Goal: Task Accomplishment & Management: Use online tool/utility

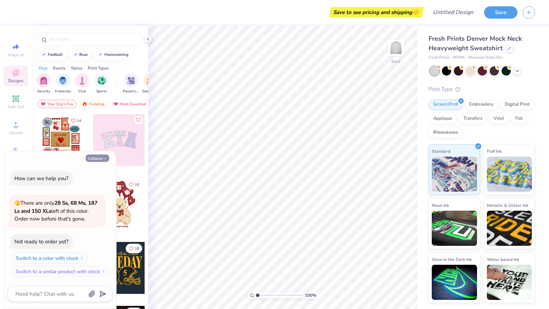
click at [104, 157] on button "Collapse" at bounding box center [98, 157] width 24 height 7
type textarea "x"
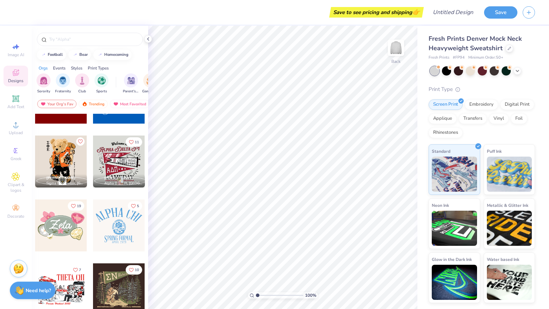
scroll to position [363, 0]
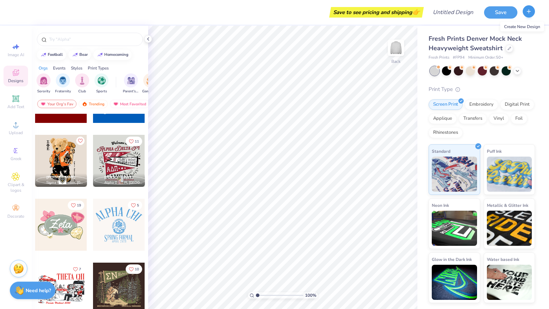
click at [525, 12] on button "button" at bounding box center [529, 11] width 12 height 12
click at [530, 14] on icon "button" at bounding box center [529, 11] width 6 height 6
click at [15, 126] on circle at bounding box center [16, 127] width 4 height 4
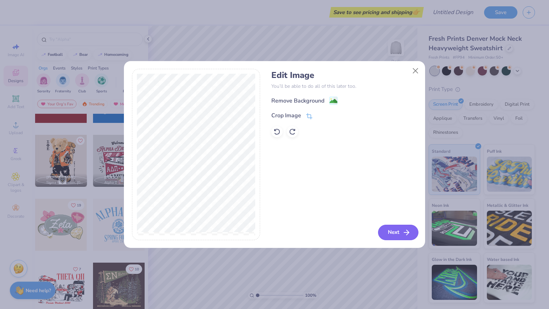
click at [396, 232] on button "Next" at bounding box center [398, 232] width 40 height 15
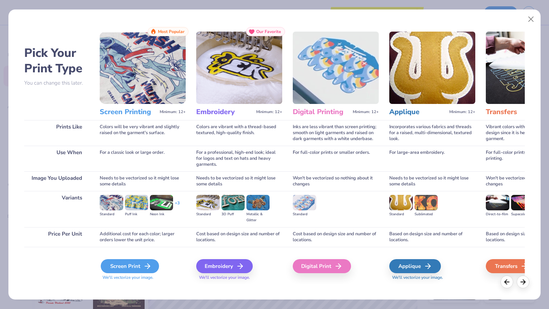
click at [130, 267] on div "Screen Print" at bounding box center [130, 266] width 58 height 14
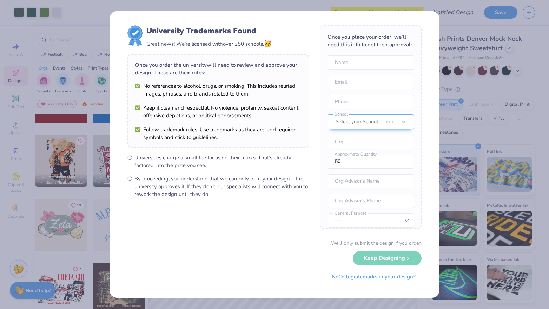
click at [305, 142] on body "Art colors Save to see pricing and shipping 👉 Design Title Save Image AI Design…" at bounding box center [274, 154] width 549 height 309
type input "1.21"
click at [393, 274] on button "No Collegiate marks in your design?" at bounding box center [374, 275] width 96 height 14
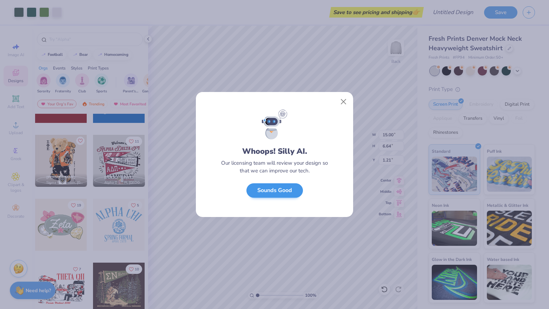
click at [284, 193] on button "Sounds Good" at bounding box center [274, 190] width 57 height 14
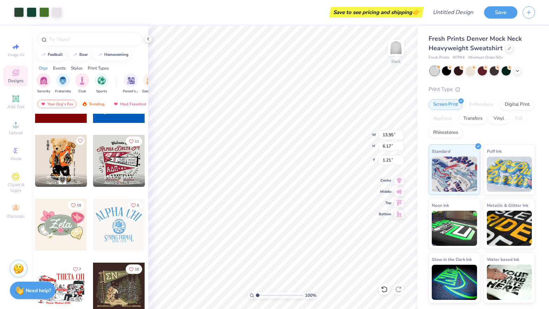
type input "13.95"
type input "6.17"
type input "0.50"
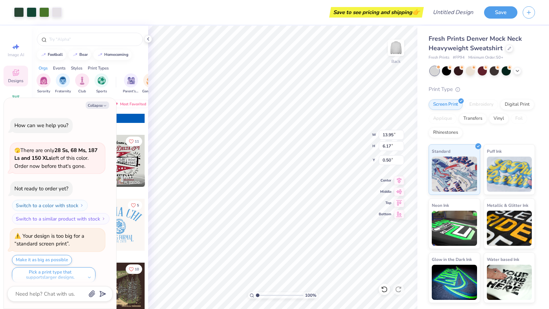
scroll to position [4, 0]
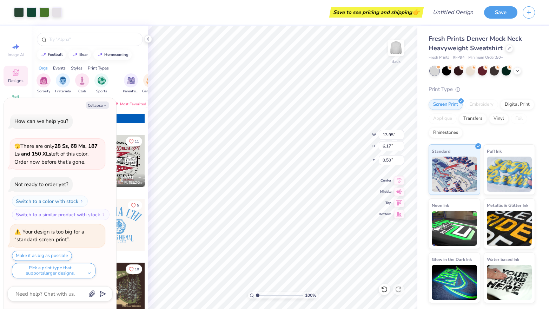
type textarea "x"
type input "14.89"
type input "6.59"
click at [517, 71] on icon at bounding box center [518, 70] width 6 height 6
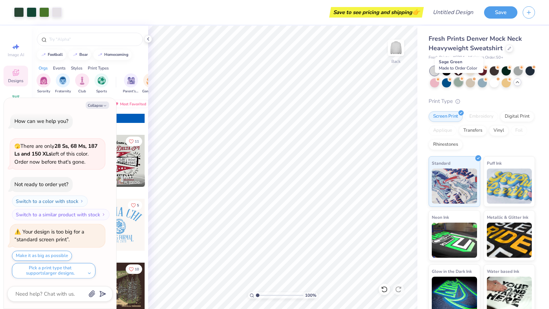
click at [459, 82] on div at bounding box center [458, 82] width 9 height 9
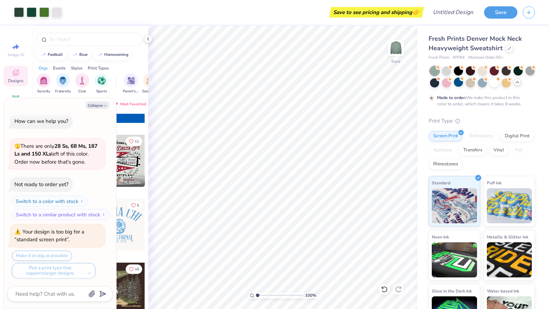
scroll to position [62, 0]
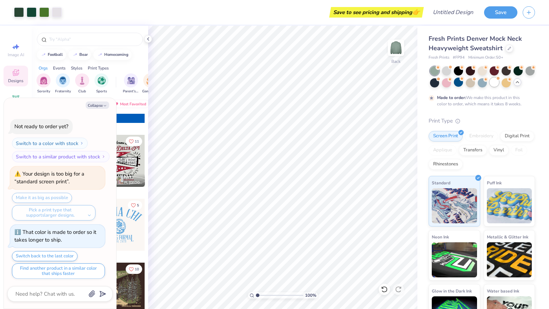
click at [494, 83] on div at bounding box center [494, 82] width 9 height 9
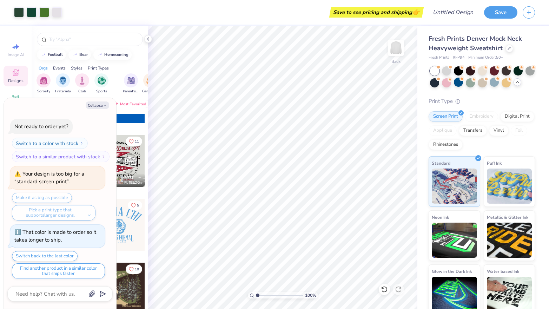
scroll to position [187, 0]
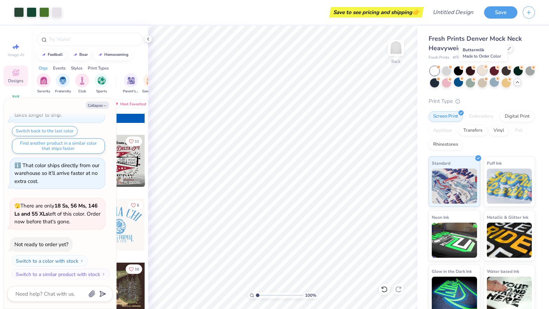
click at [481, 71] on div at bounding box center [482, 70] width 9 height 9
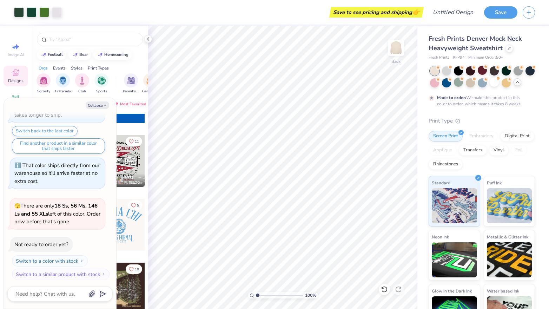
scroll to position [245, 0]
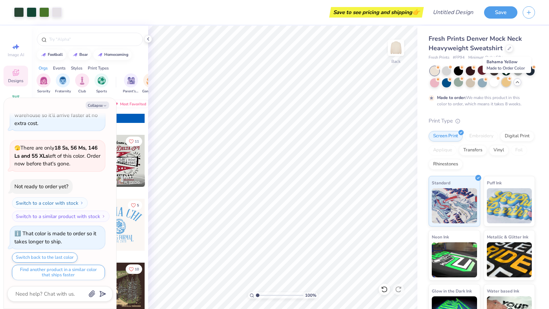
click at [504, 81] on div at bounding box center [506, 82] width 9 height 9
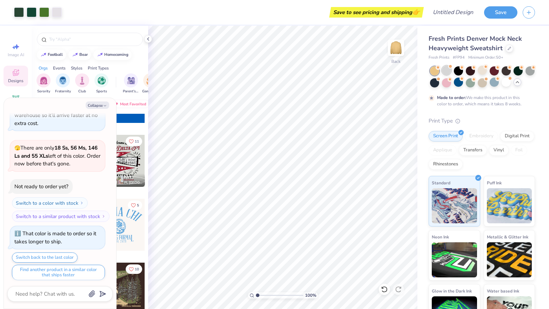
click at [447, 73] on div at bounding box center [446, 70] width 9 height 9
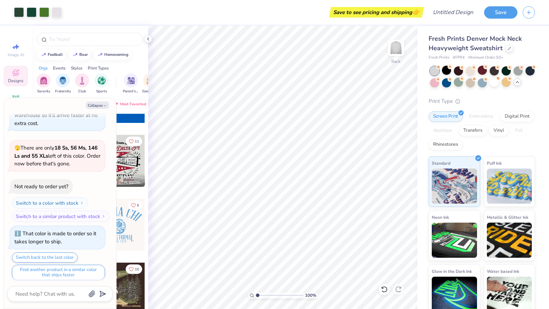
scroll to position [370, 0]
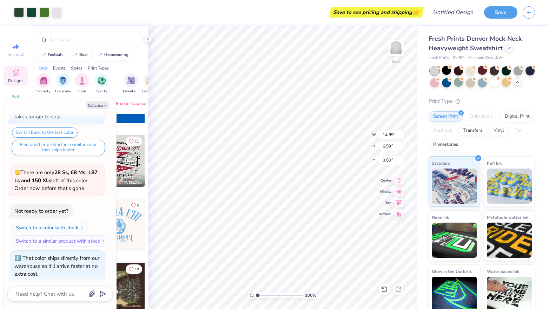
type textarea "x"
type input "0.89"
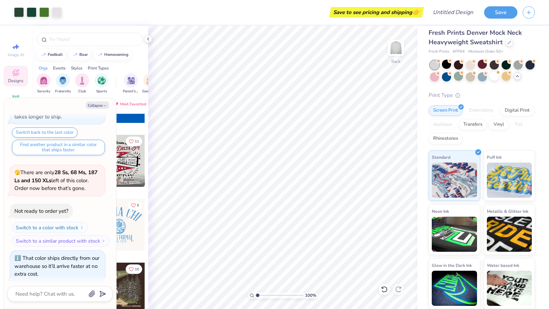
scroll to position [6, 0]
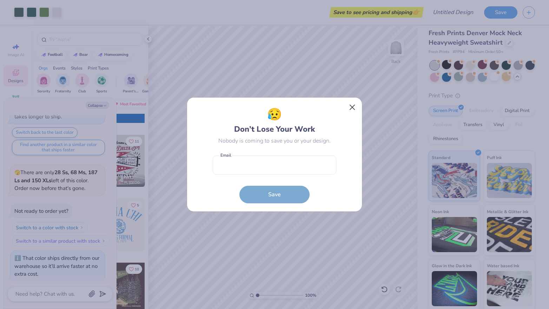
click at [351, 108] on button "Close" at bounding box center [352, 107] width 13 height 13
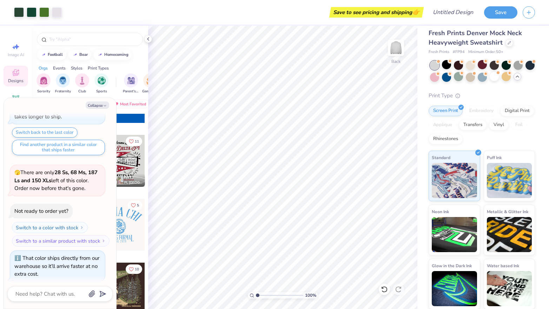
type textarea "x"
